Goal: Information Seeking & Learning: Find specific page/section

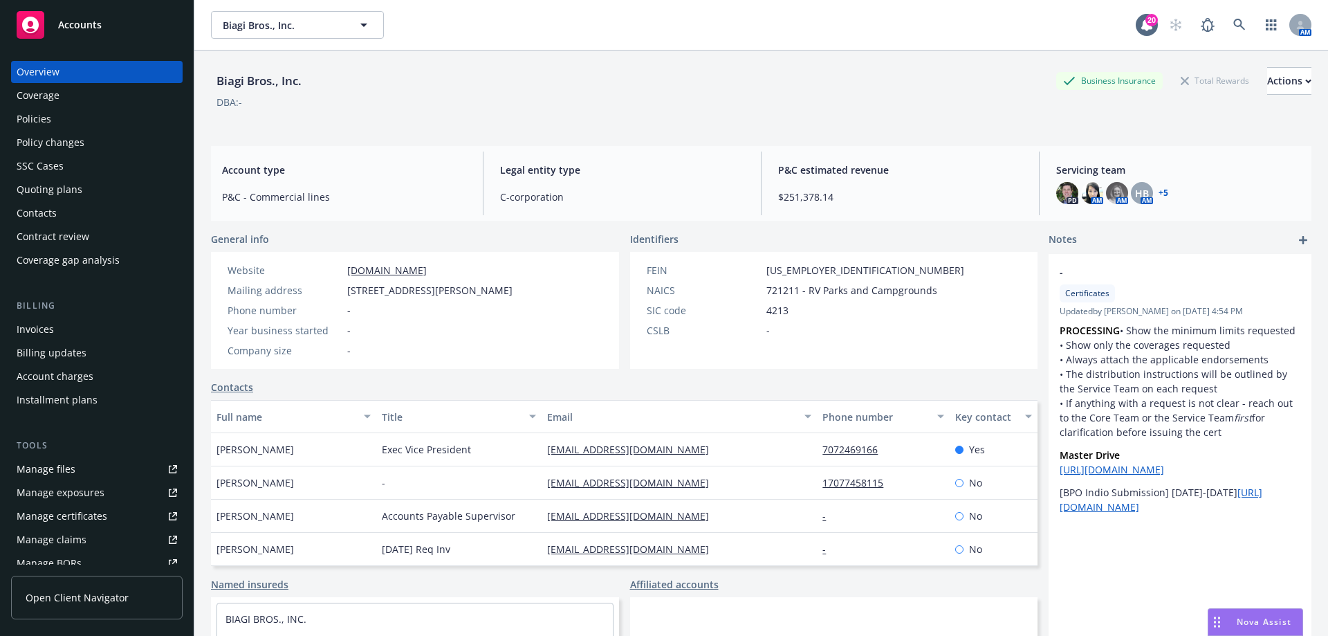
click at [96, 15] on div "Accounts" at bounding box center [97, 25] width 160 height 28
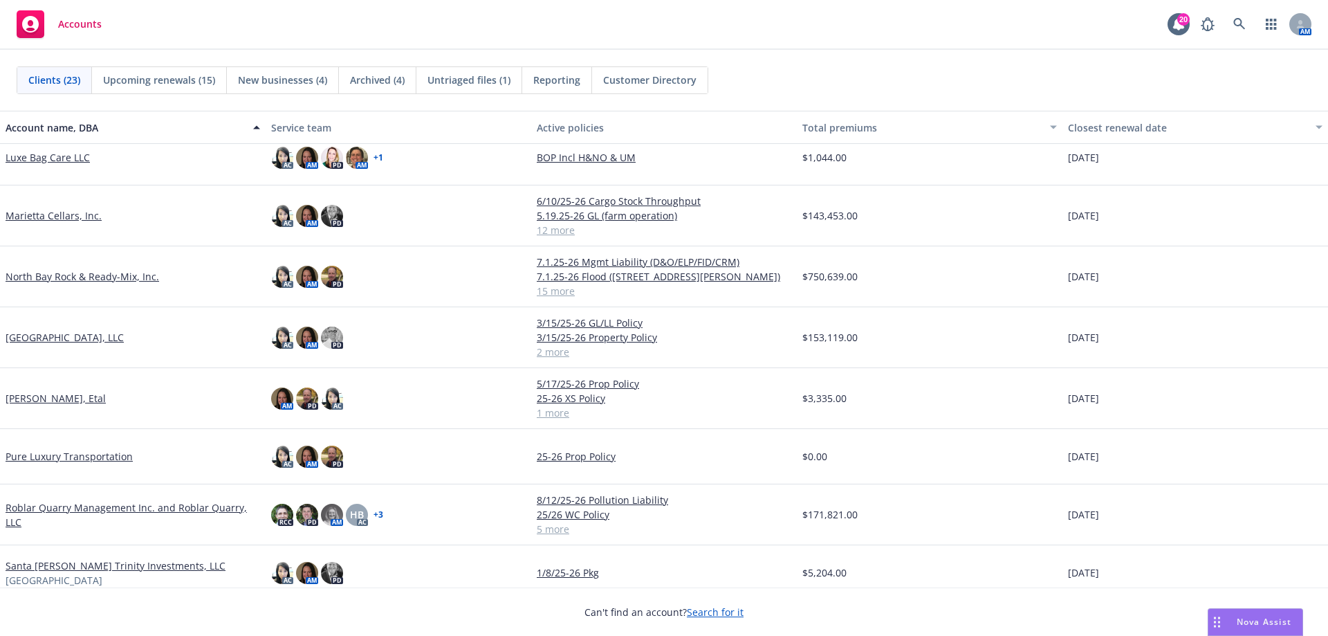
scroll to position [277, 0]
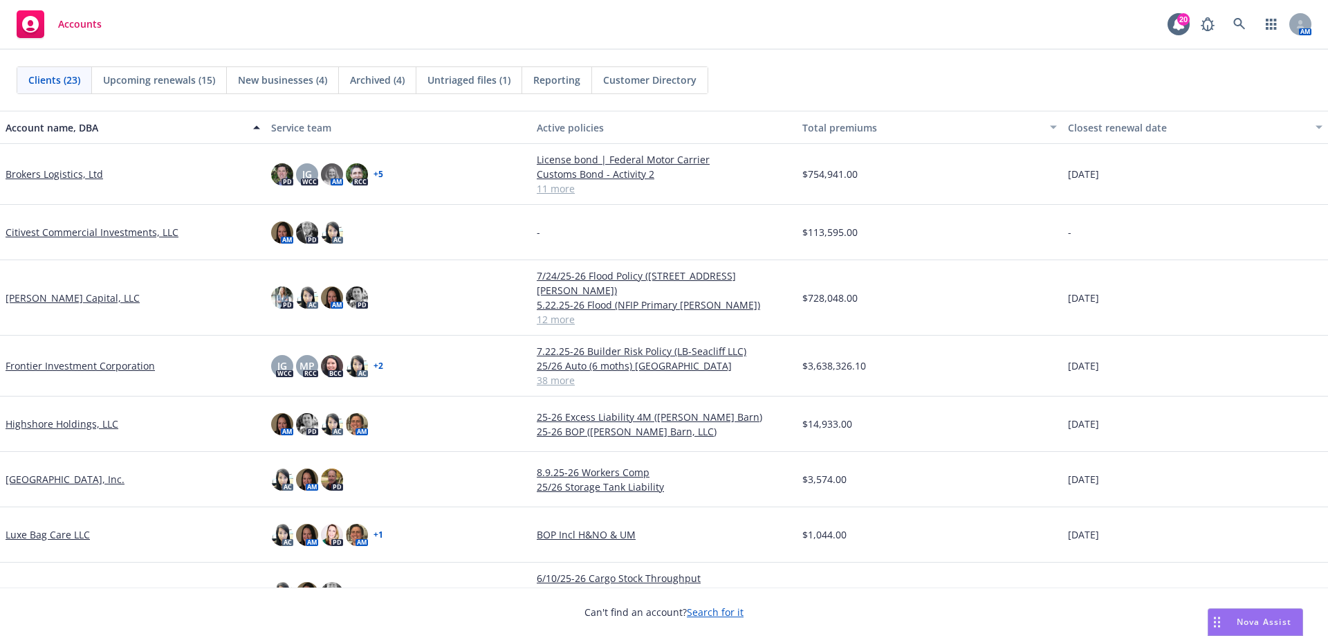
click at [81, 358] on link "Frontier Investment Corporation" at bounding box center [80, 365] width 149 height 15
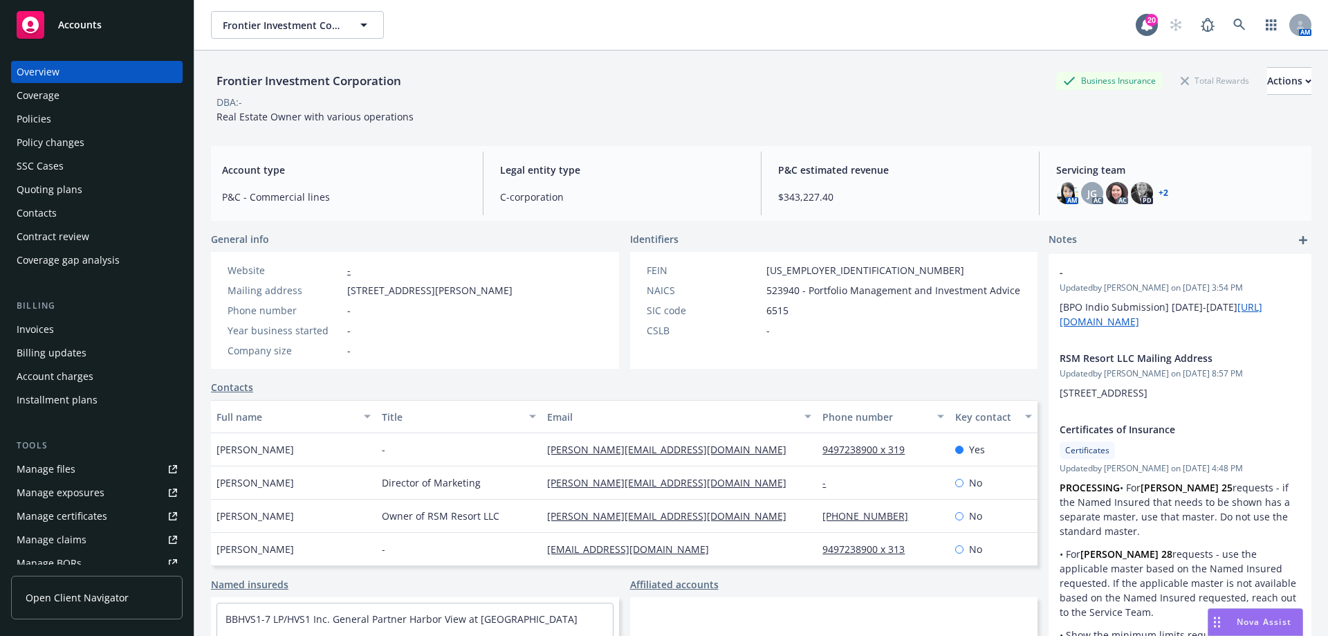
click at [73, 125] on div "Policies" at bounding box center [97, 119] width 160 height 22
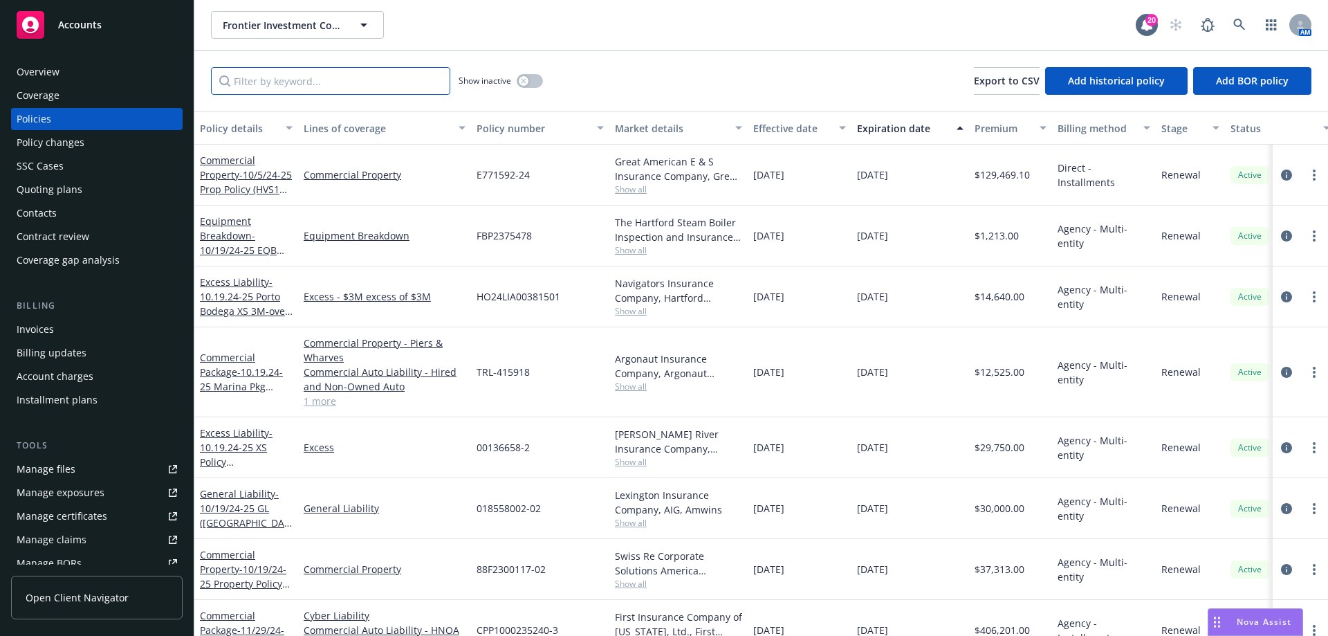
click at [275, 81] on input "Filter by keyword..." at bounding box center [330, 81] width 239 height 28
click at [272, 80] on input "Filter by keyword..." at bounding box center [330, 81] width 239 height 28
type input "tigertail"
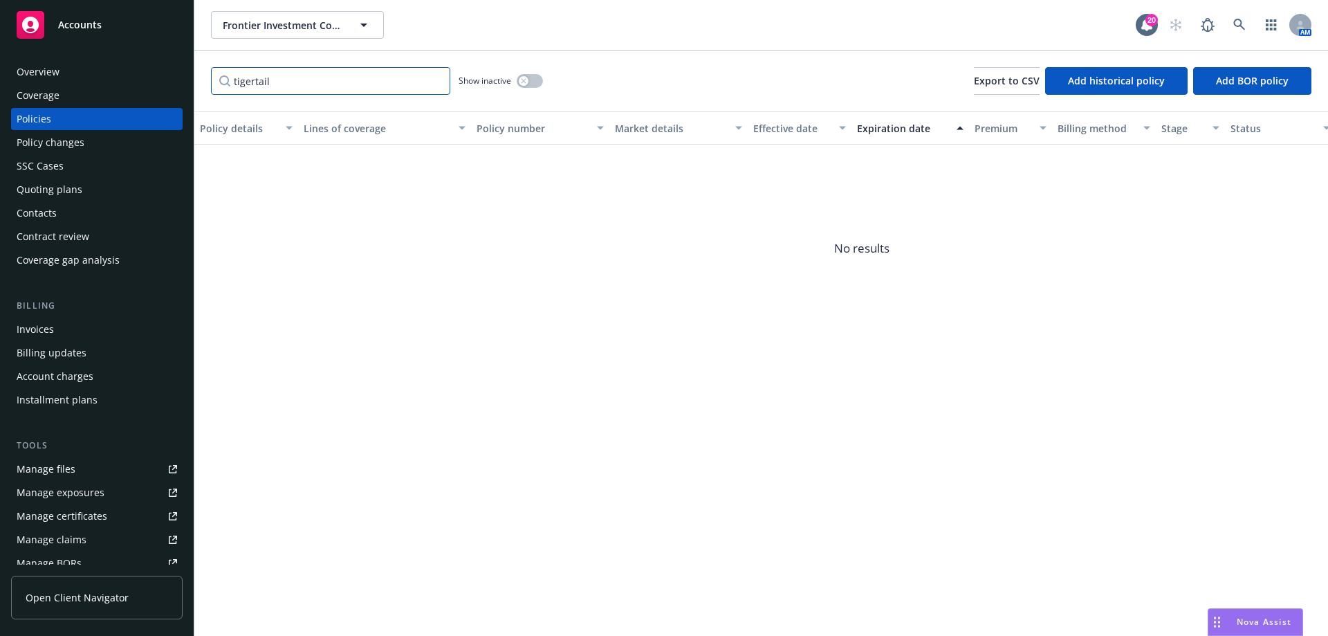
click at [289, 84] on input "tigertail" at bounding box center [330, 81] width 239 height 28
drag, startPoint x: 277, startPoint y: 83, endPoint x: 214, endPoint y: 88, distance: 63.1
click at [214, 88] on input "tigertail" at bounding box center [330, 81] width 239 height 28
